Goal: Transaction & Acquisition: Obtain resource

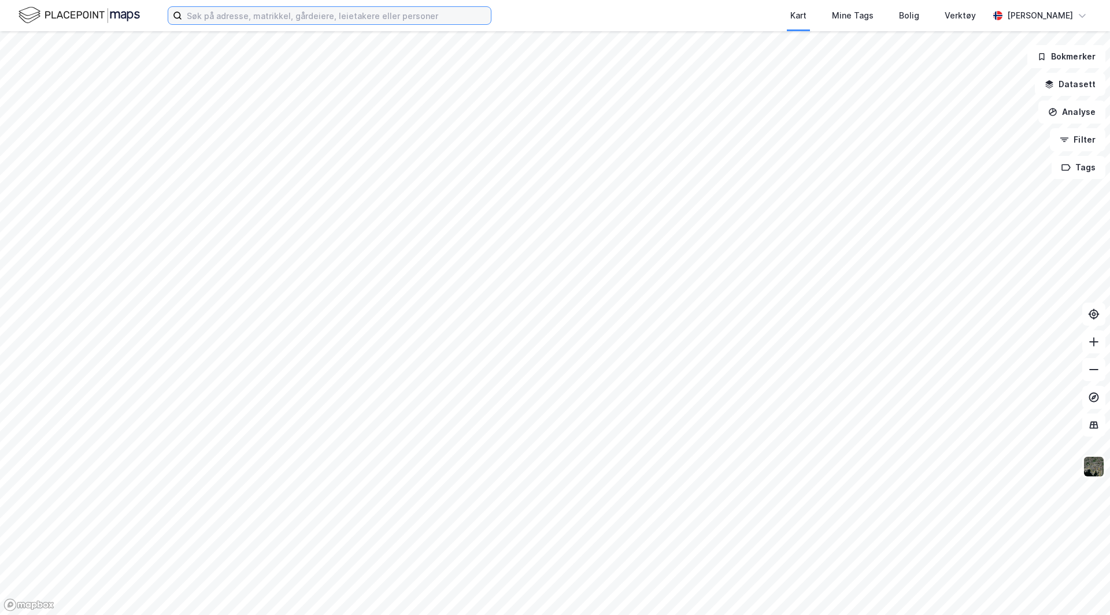
click at [206, 17] on input at bounding box center [336, 15] width 309 height 17
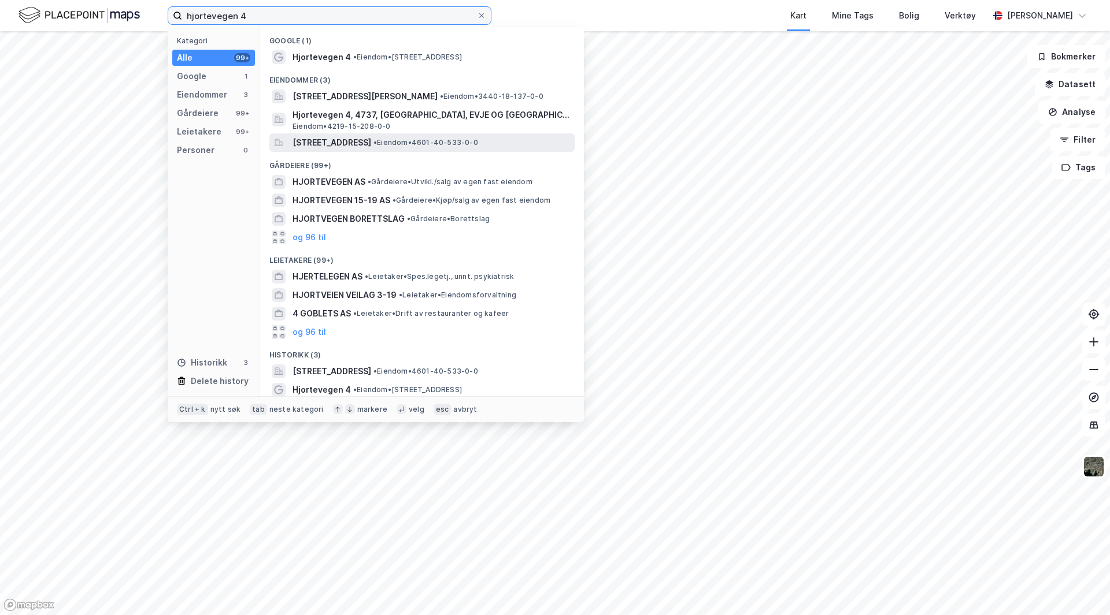
type input "hjortevegen 4"
click at [335, 142] on span "[STREET_ADDRESS]" at bounding box center [331, 143] width 79 height 14
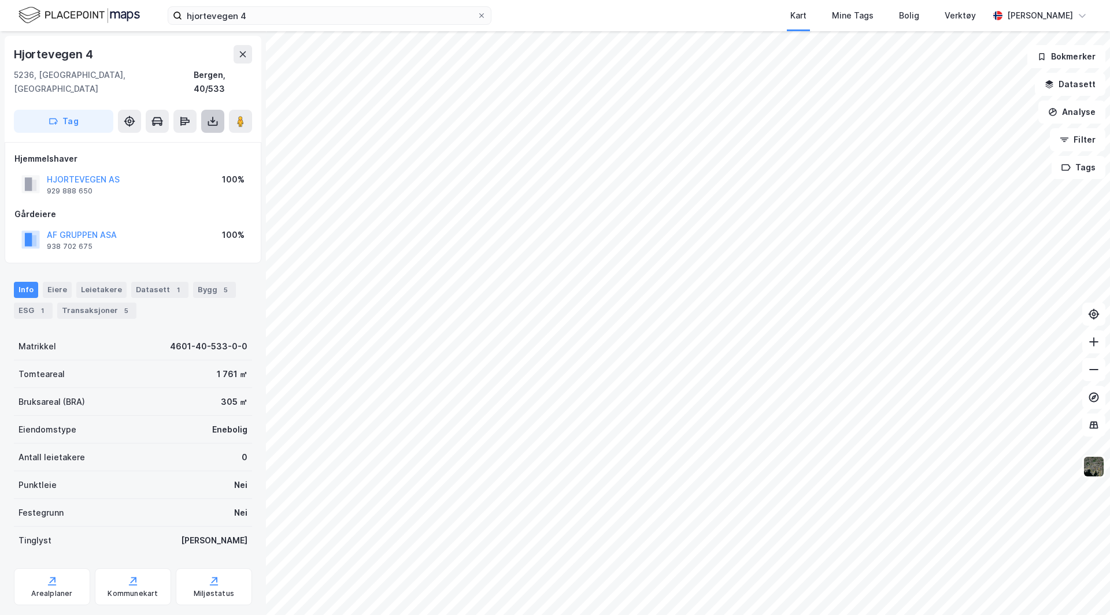
click at [215, 116] on icon at bounding box center [213, 122] width 12 height 12
click at [181, 140] on div "Last ned grunnbok" at bounding box center [155, 144] width 67 height 9
click at [208, 110] on button at bounding box center [212, 121] width 23 height 23
click at [167, 140] on div "Last ned grunnbok" at bounding box center [155, 144] width 67 height 9
